Goal: Navigation & Orientation: Understand site structure

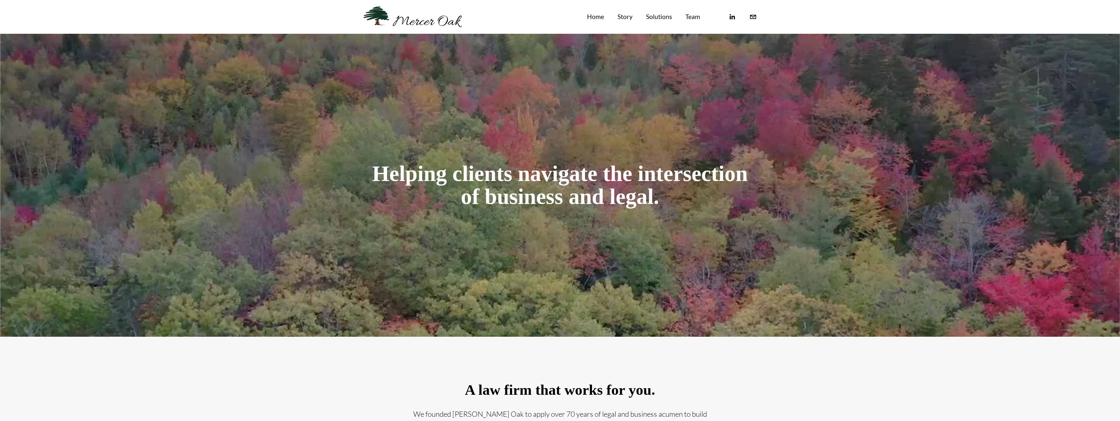
click at [688, 18] on link "Team" at bounding box center [692, 16] width 15 height 11
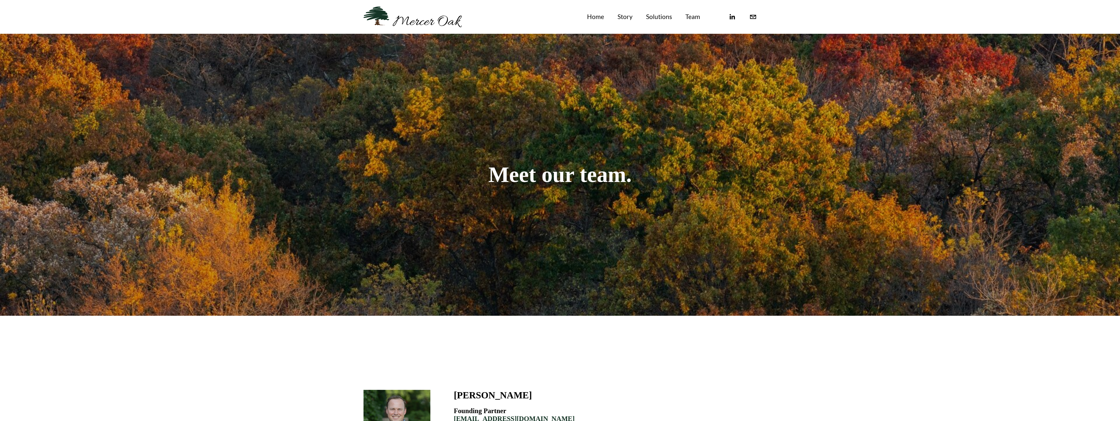
click at [668, 15] on link "Solutions" at bounding box center [659, 16] width 26 height 11
